Goal: Transaction & Acquisition: Subscribe to service/newsletter

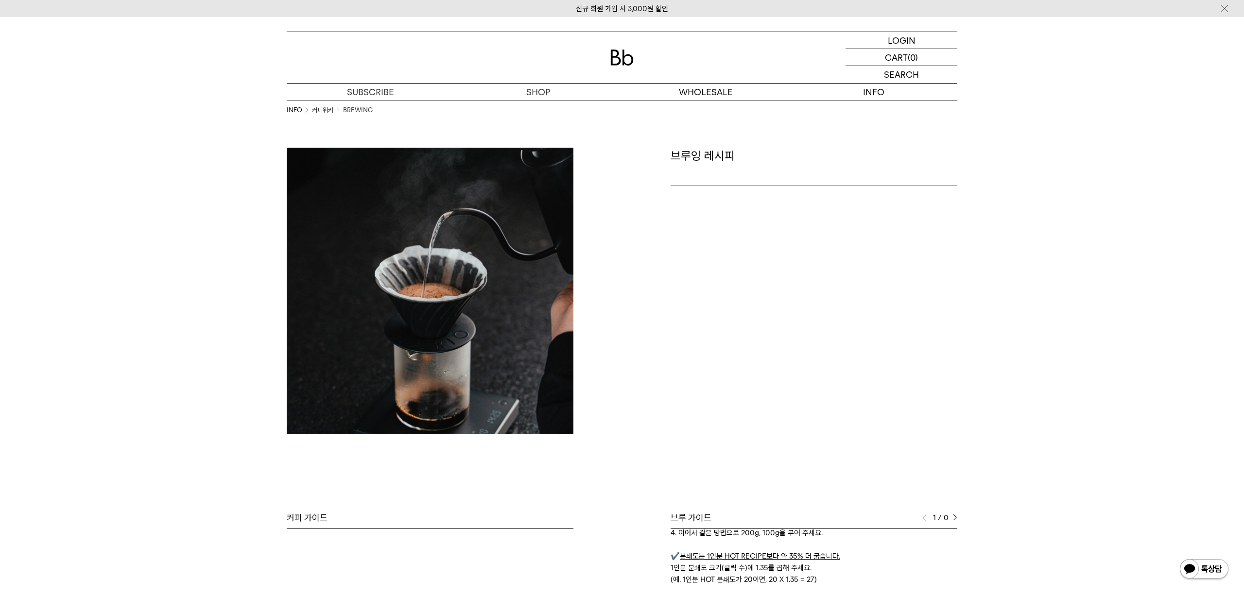
click at [721, 161] on p "브루잉 레시피" at bounding box center [814, 164] width 287 height 33
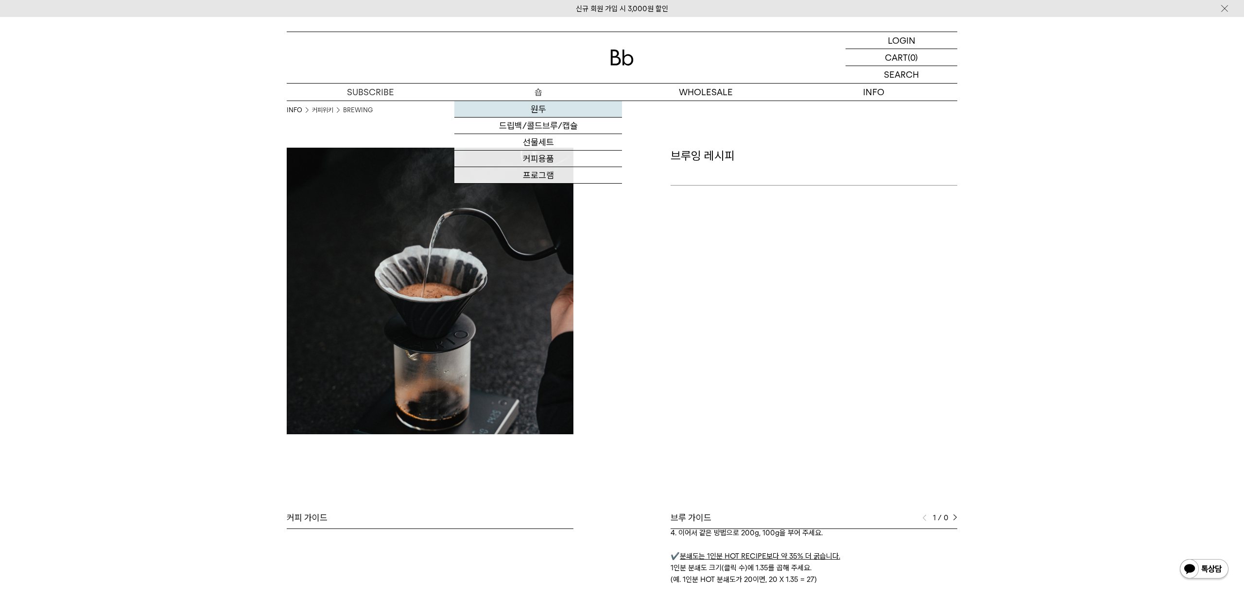
click at [541, 105] on link "원두" at bounding box center [539, 109] width 168 height 17
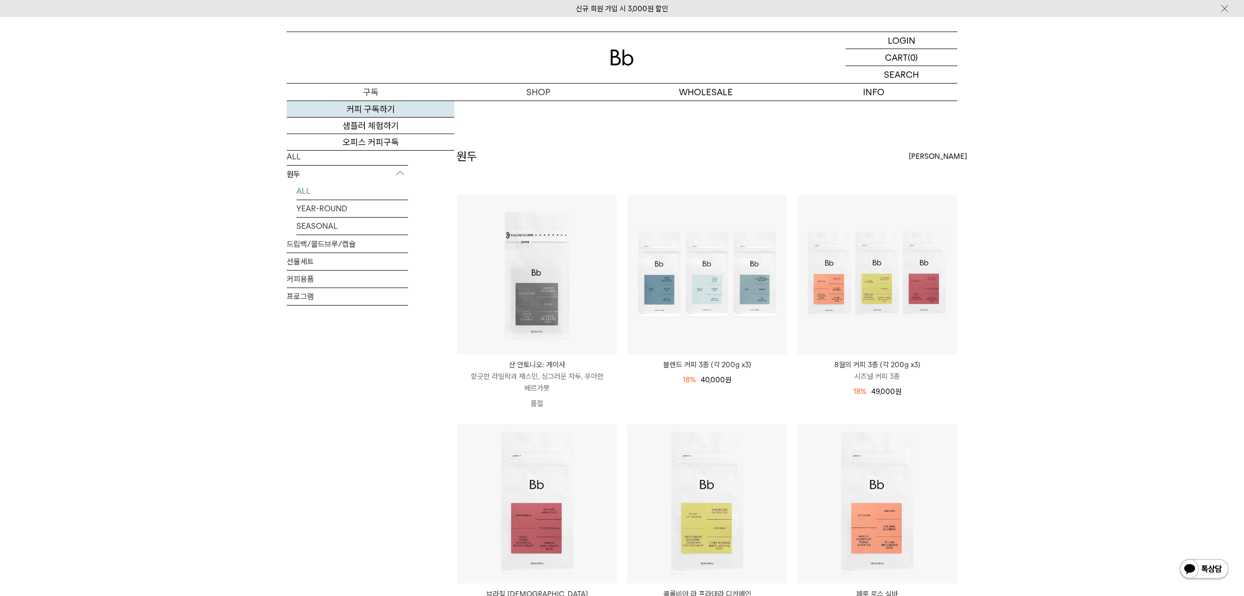
click at [373, 108] on link "커피 구독하기" at bounding box center [371, 109] width 168 height 17
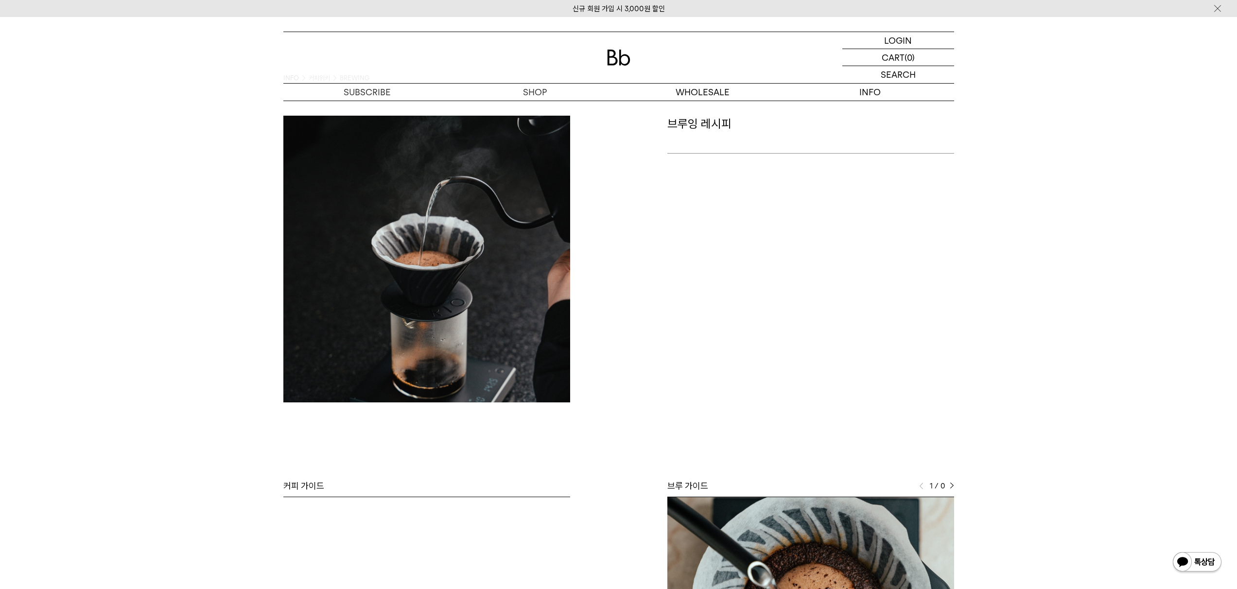
scroll to position [29, 0]
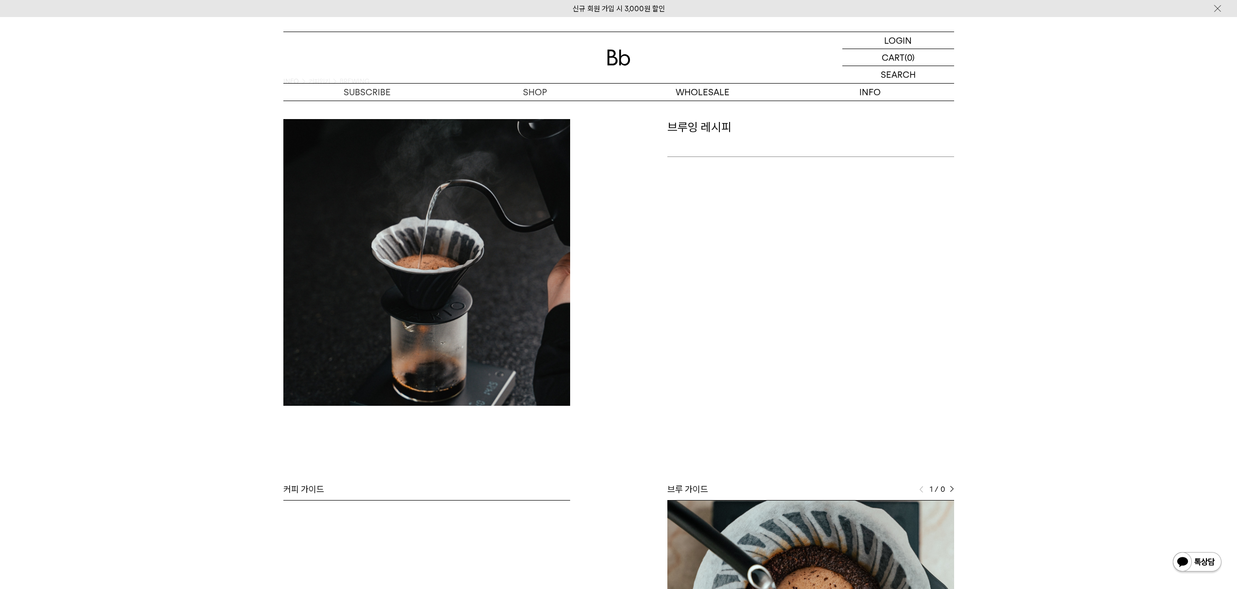
click at [688, 126] on p "브루잉 레시피" at bounding box center [810, 135] width 287 height 33
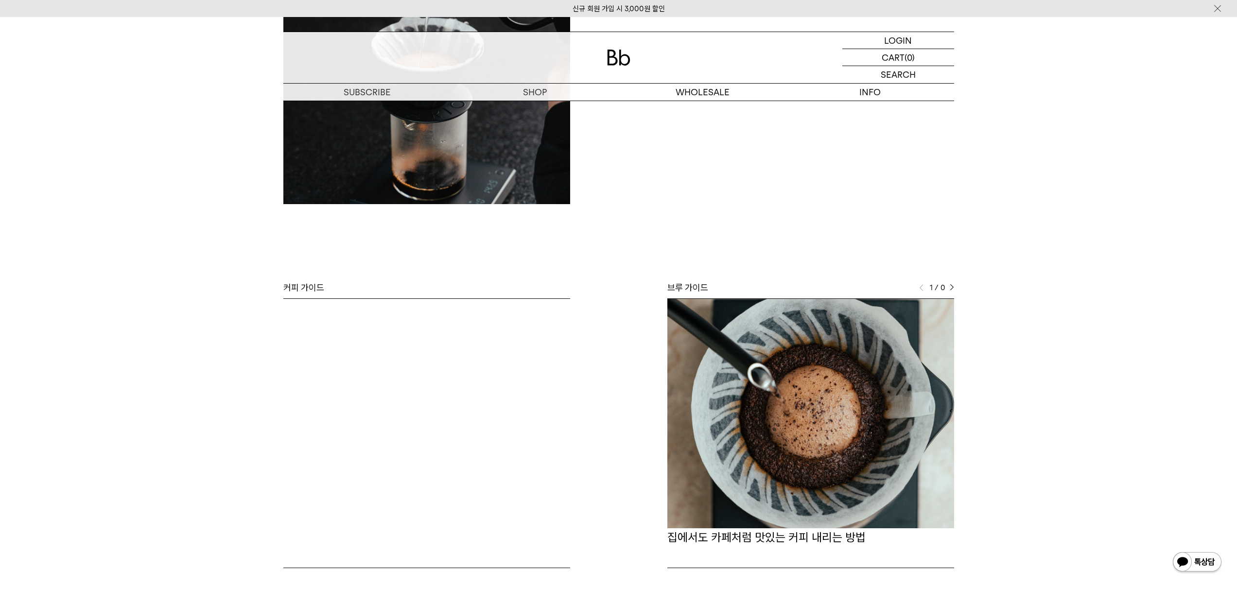
scroll to position [240, 0]
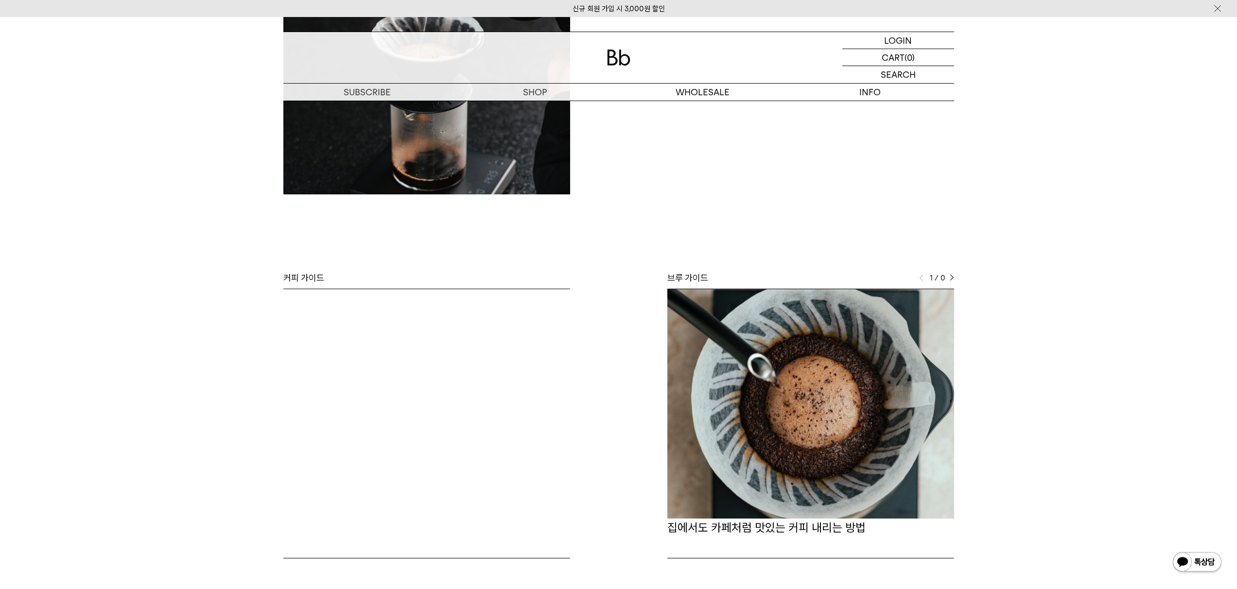
click at [788, 327] on img at bounding box center [810, 403] width 287 height 229
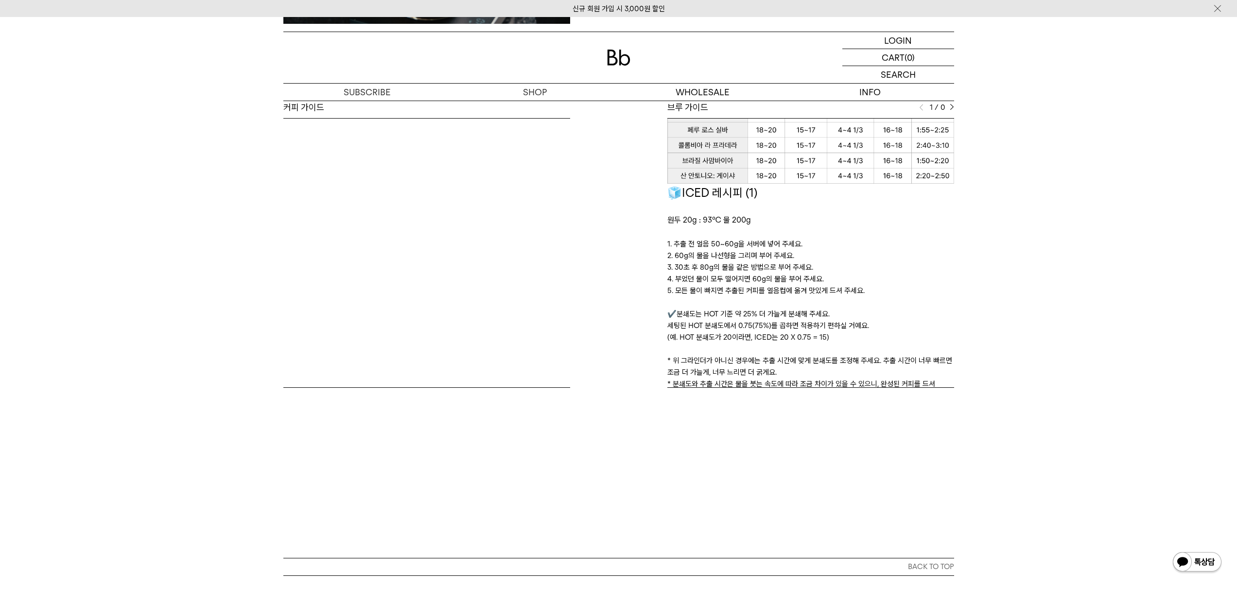
scroll to position [951, 0]
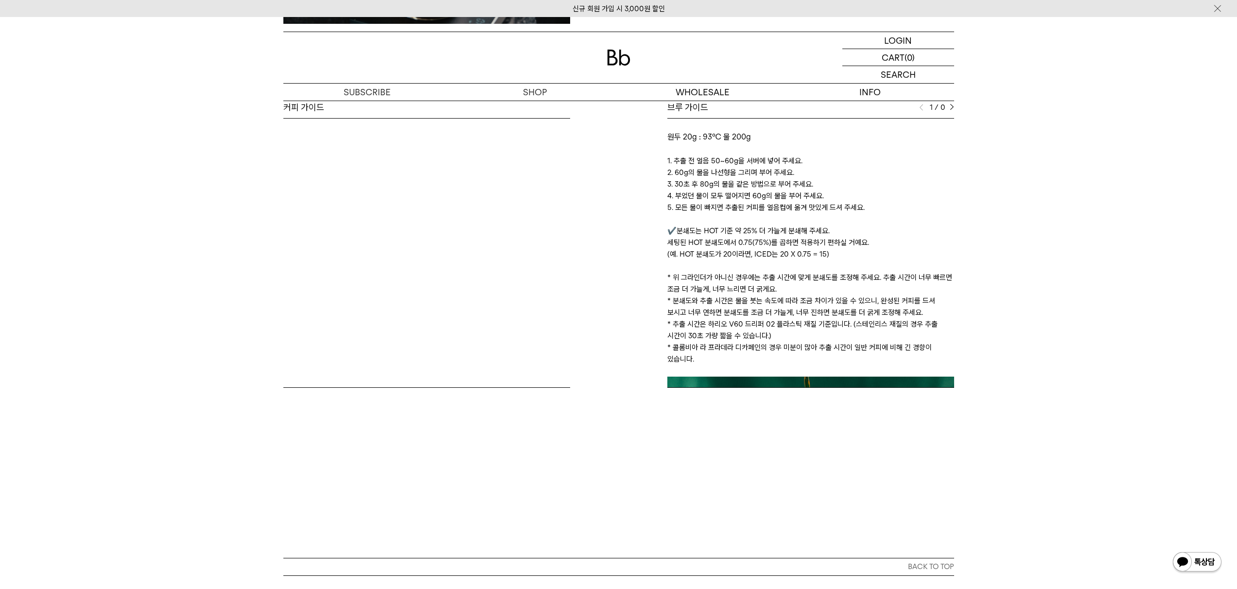
click at [867, 218] on p at bounding box center [810, 219] width 287 height 12
